Goal: Transaction & Acquisition: Purchase product/service

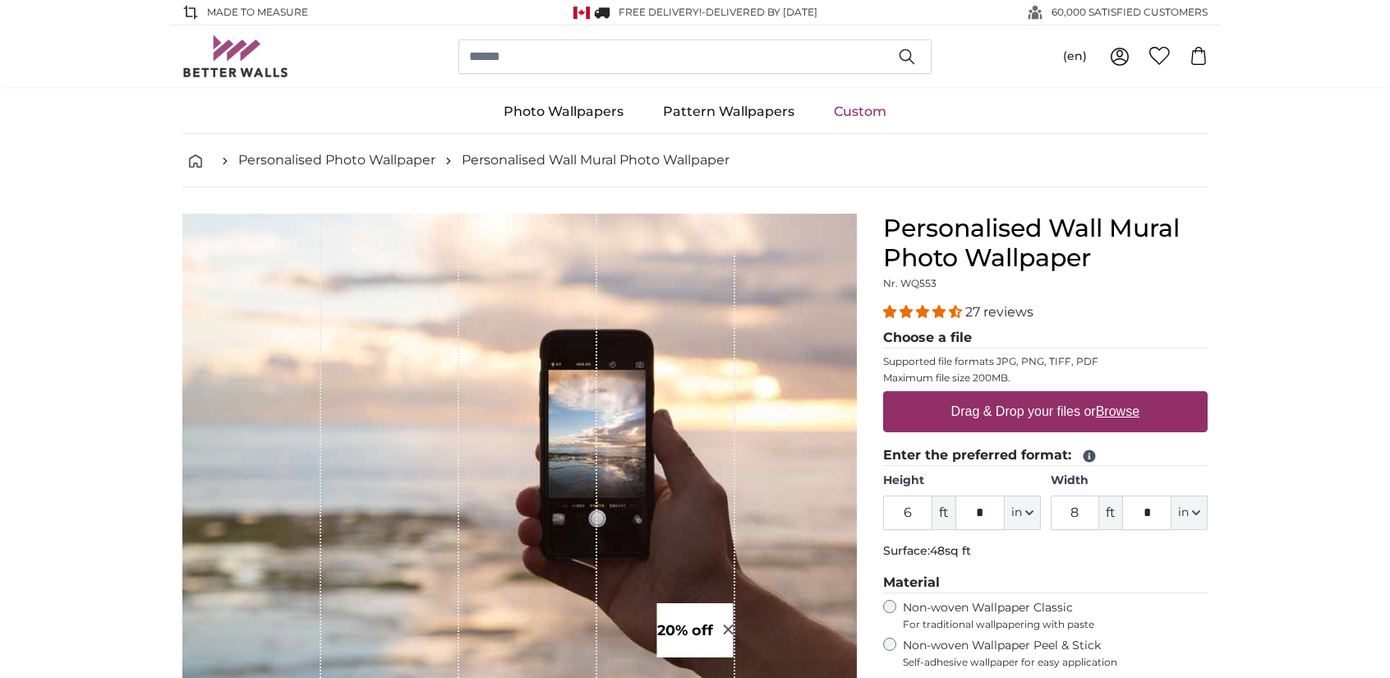
click at [1135, 411] on u "Browse" at bounding box center [1118, 411] width 44 height 14
click at [1135, 396] on input "Drag & Drop your files or Browse" at bounding box center [1045, 393] width 325 height 5
type input "**********"
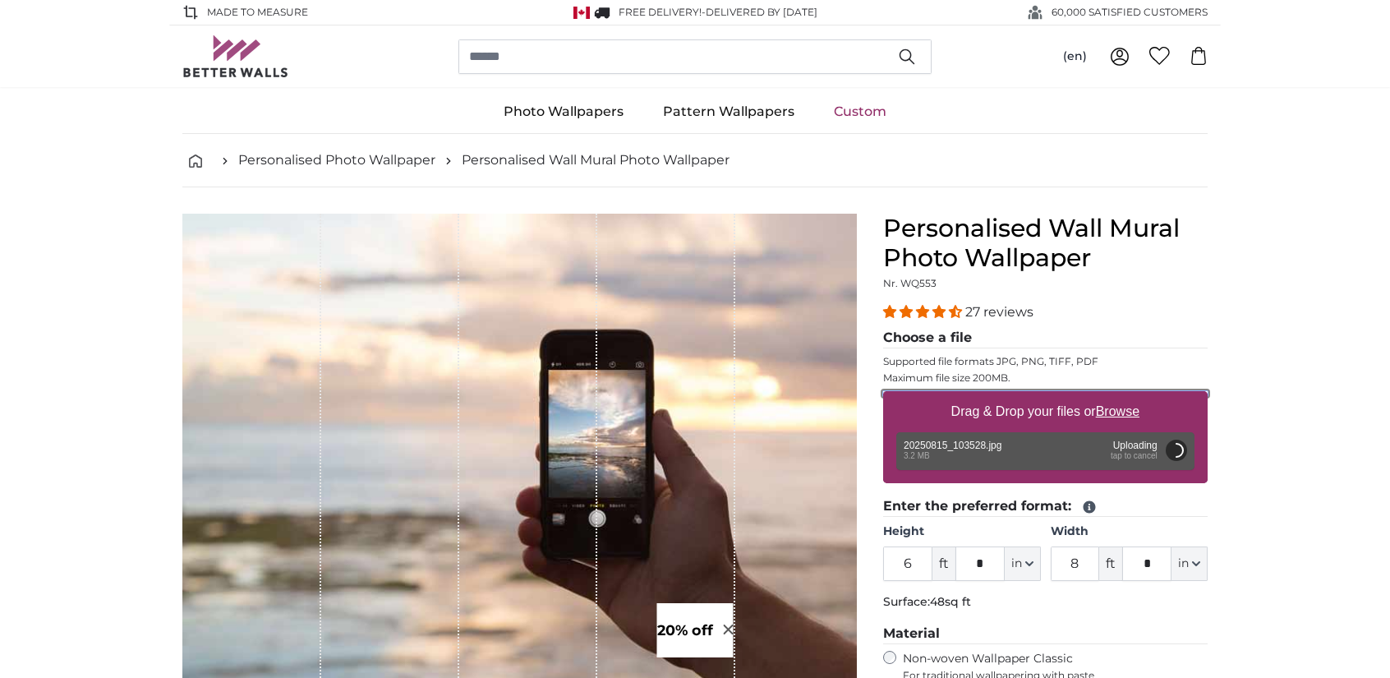
scroll to position [164, 0]
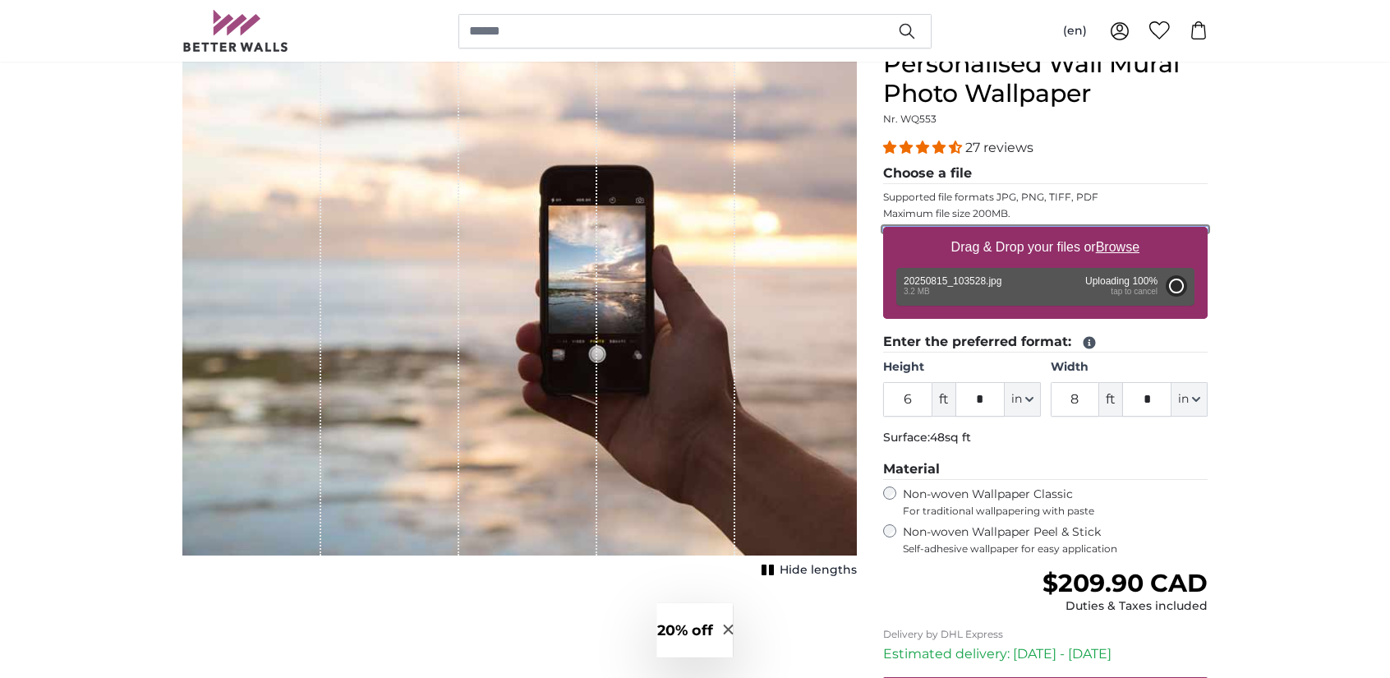
type input "4"
type input "*"
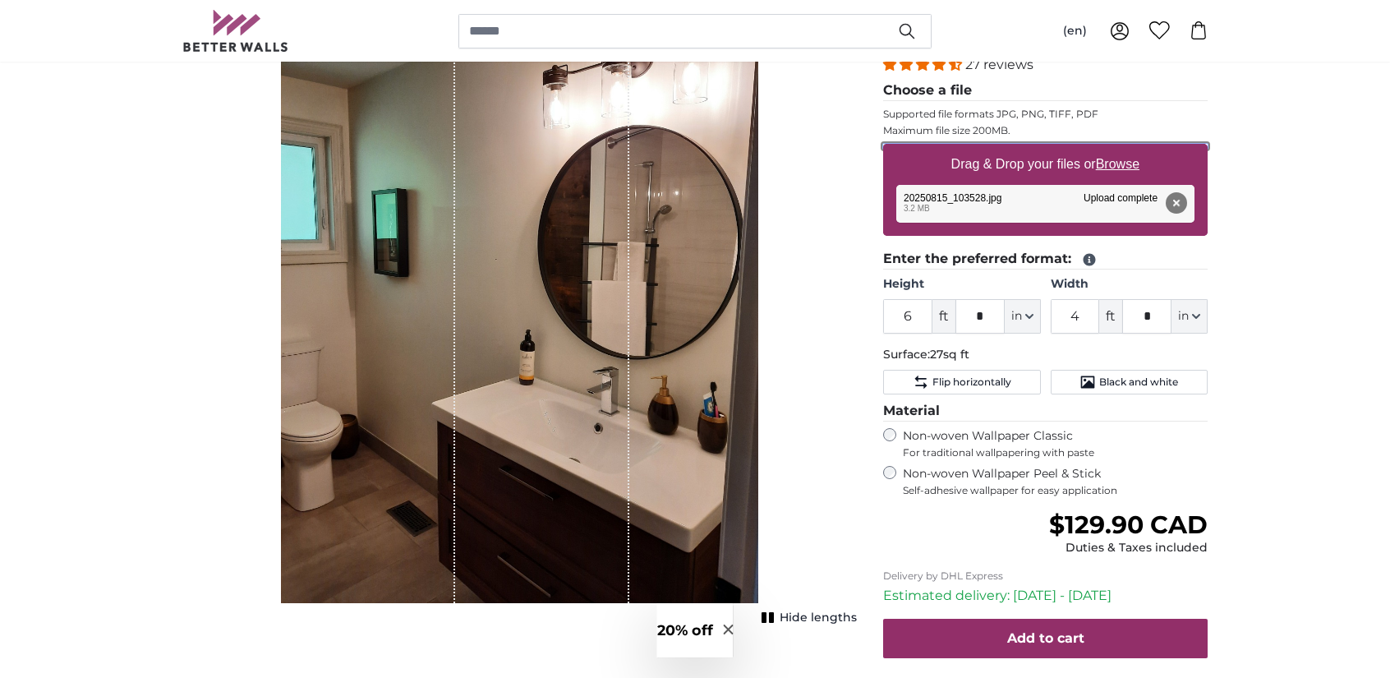
scroll to position [247, 0]
click at [1178, 202] on button "Remove" at bounding box center [1176, 203] width 21 height 21
